Goal: Answer question/provide support

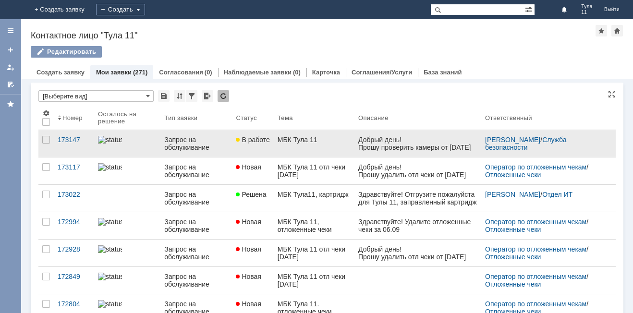
click at [372, 149] on div "Прошу проверить камеры от [DATE] время с 12:40 до 13:00 по факту кражи." at bounding box center [417, 155] width 119 height 23
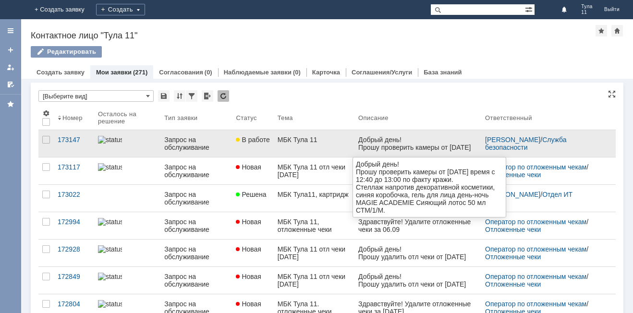
click at [408, 140] on div "Добрый день!" at bounding box center [417, 140] width 119 height 8
